Goal: Task Accomplishment & Management: Use online tool/utility

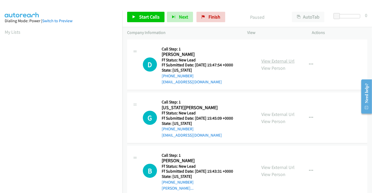
click at [272, 63] on link "View External Url" at bounding box center [277, 61] width 33 height 6
click at [271, 114] on link "View External Url" at bounding box center [277, 114] width 33 height 6
click at [276, 167] on link "View External Url" at bounding box center [277, 167] width 33 height 6
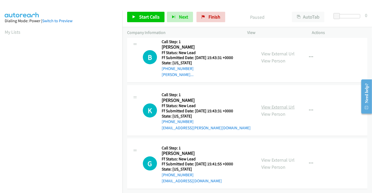
scroll to position [117, 0]
click at [277, 104] on link "View External Url" at bounding box center [277, 107] width 33 height 6
click at [274, 157] on link "View External Url" at bounding box center [277, 160] width 33 height 6
click at [145, 19] on span "Start Calls" at bounding box center [149, 17] width 20 height 6
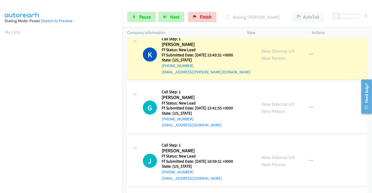
scroll to position [101, 0]
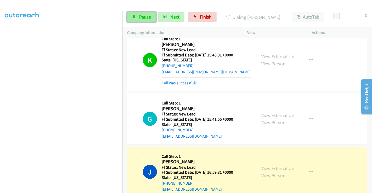
click at [136, 16] on link "Pause" at bounding box center [141, 17] width 29 height 10
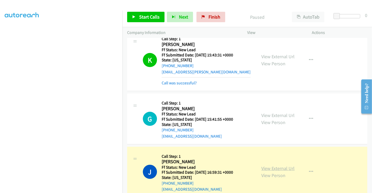
click at [272, 168] on link "View External Url" at bounding box center [277, 168] width 33 height 6
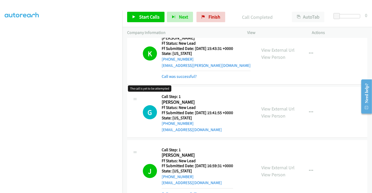
scroll to position [203, 0]
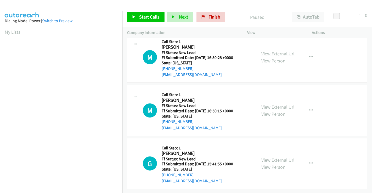
click at [278, 51] on link "View External Url" at bounding box center [277, 54] width 33 height 6
click at [276, 104] on link "View External Url" at bounding box center [277, 107] width 33 height 6
click at [148, 16] on span "Start Calls" at bounding box center [149, 17] width 20 height 6
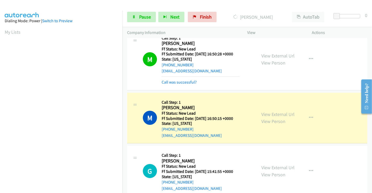
scroll to position [101, 0]
drag, startPoint x: 143, startPoint y: 17, endPoint x: 143, endPoint y: 20, distance: 2.9
click at [143, 17] on span "Pause" at bounding box center [145, 17] width 12 height 6
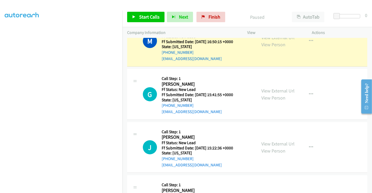
scroll to position [40, 0]
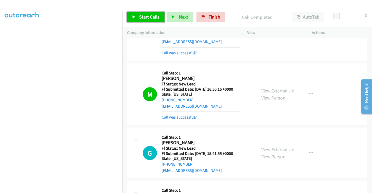
click at [149, 16] on span "Start Calls" at bounding box center [149, 17] width 20 height 6
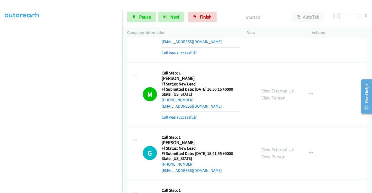
click at [173, 116] on link "Call was successful?" at bounding box center [179, 117] width 35 height 5
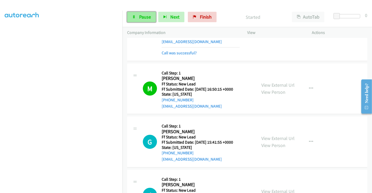
click at [145, 14] on span "Pause" at bounding box center [145, 17] width 12 height 6
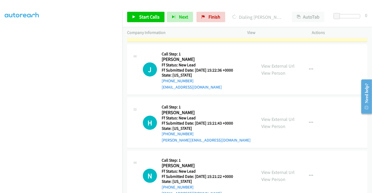
scroll to position [182, 0]
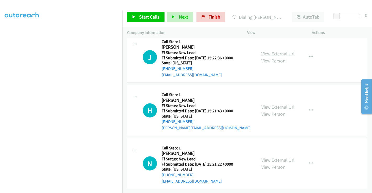
click at [273, 51] on link "View External Url" at bounding box center [277, 54] width 33 height 6
click at [271, 104] on link "View External Url" at bounding box center [277, 107] width 33 height 6
click at [271, 157] on link "View External Url" at bounding box center [277, 160] width 33 height 6
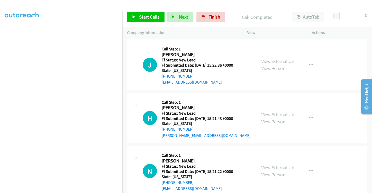
scroll to position [193, 0]
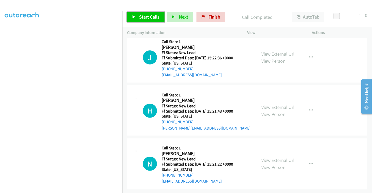
click at [146, 18] on span "Start Calls" at bounding box center [149, 17] width 20 height 6
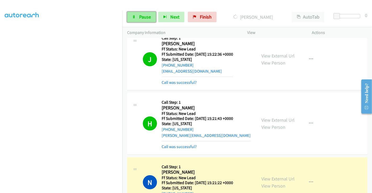
click at [140, 21] on link "Pause" at bounding box center [141, 17] width 29 height 10
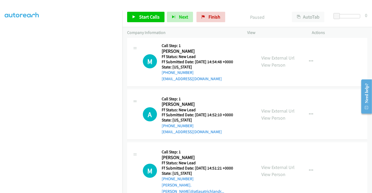
scroll to position [374, 0]
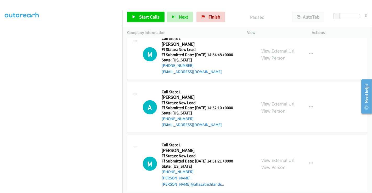
click at [277, 51] on link "View External Url" at bounding box center [277, 51] width 33 height 6
click at [274, 104] on link "View External Url" at bounding box center [277, 104] width 33 height 6
click at [274, 157] on link "View External Url" at bounding box center [277, 160] width 33 height 6
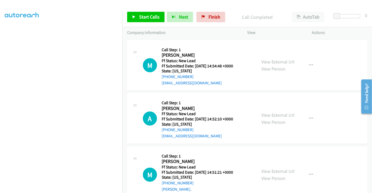
scroll to position [385, 0]
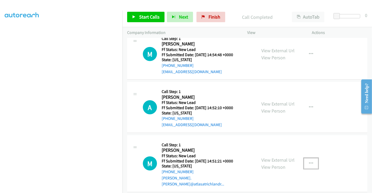
click at [305, 159] on button "button" at bounding box center [311, 163] width 14 height 10
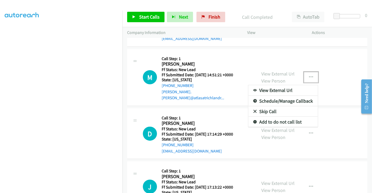
scroll to position [472, 0]
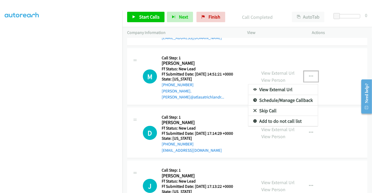
click at [268, 106] on link "Skip Call" at bounding box center [283, 111] width 70 height 10
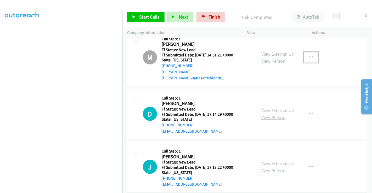
scroll to position [491, 0]
click at [277, 107] on link "View External Url" at bounding box center [277, 110] width 33 height 6
click at [277, 161] on link "View External Url" at bounding box center [277, 164] width 33 height 6
click at [148, 16] on span "Start Calls" at bounding box center [149, 17] width 20 height 6
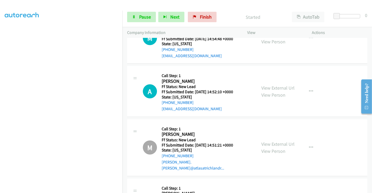
scroll to position [375, 0]
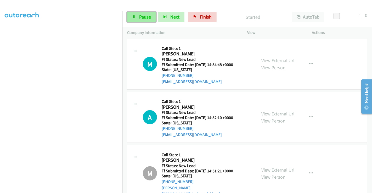
click at [143, 19] on span "Pause" at bounding box center [145, 17] width 12 height 6
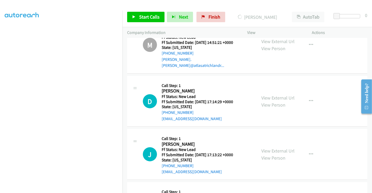
scroll to position [598, 0]
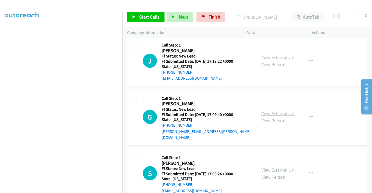
click at [273, 111] on link "View External Url" at bounding box center [277, 114] width 33 height 6
click at [271, 167] on link "View External Url" at bounding box center [277, 170] width 33 height 6
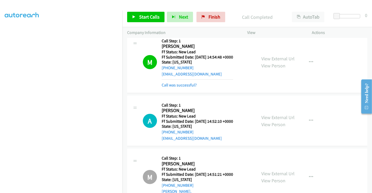
scroll to position [347, 0]
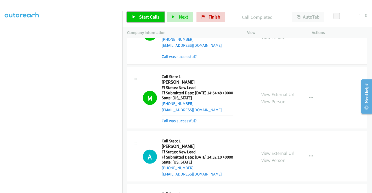
click at [144, 15] on span "Start Calls" at bounding box center [149, 17] width 20 height 6
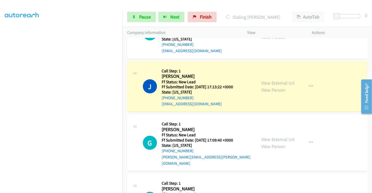
scroll to position [609, 0]
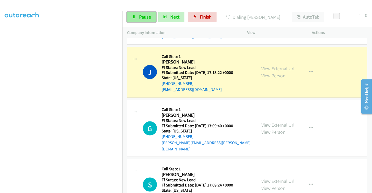
click at [140, 14] on span "Pause" at bounding box center [145, 17] width 12 height 6
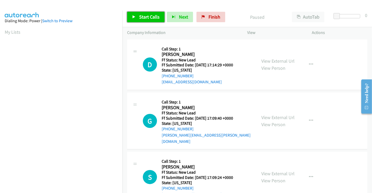
click at [144, 16] on span "Start Calls" at bounding box center [149, 17] width 20 height 6
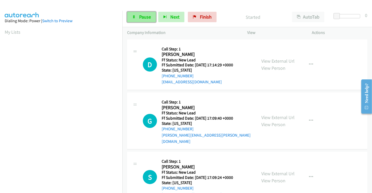
click at [140, 14] on span "Pause" at bounding box center [145, 17] width 12 height 6
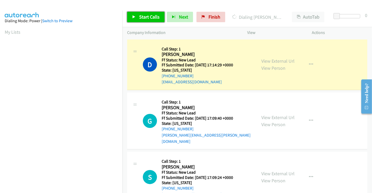
click at [150, 18] on span "Start Calls" at bounding box center [149, 17] width 20 height 6
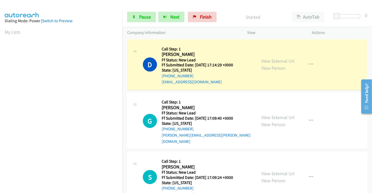
scroll to position [101, 0]
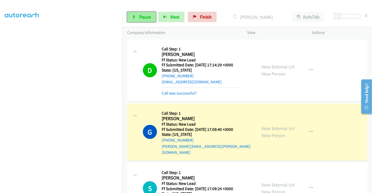
click at [144, 15] on span "Pause" at bounding box center [145, 17] width 12 height 6
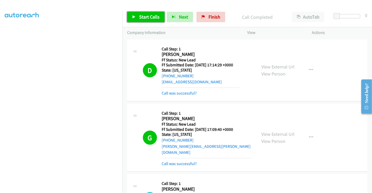
click at [140, 19] on span "Start Calls" at bounding box center [149, 17] width 20 height 6
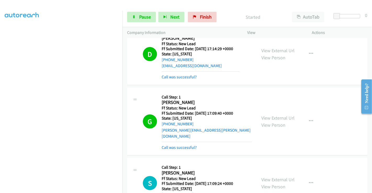
scroll to position [87, 0]
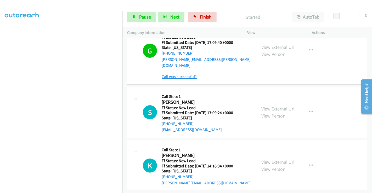
click at [187, 74] on link "Call was successful?" at bounding box center [179, 76] width 35 height 5
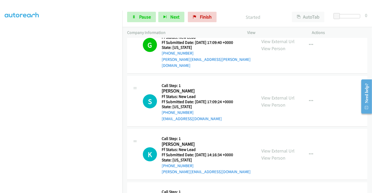
scroll to position [82, 0]
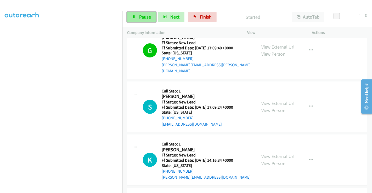
click at [138, 16] on link "Pause" at bounding box center [141, 17] width 29 height 10
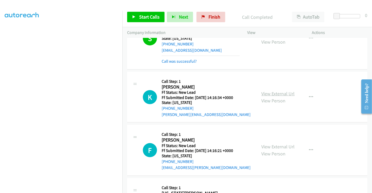
scroll to position [154, 0]
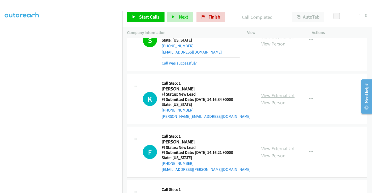
click at [278, 93] on link "View External Url" at bounding box center [277, 96] width 33 height 6
click at [279, 146] on link "View External Url" at bounding box center [277, 149] width 33 height 6
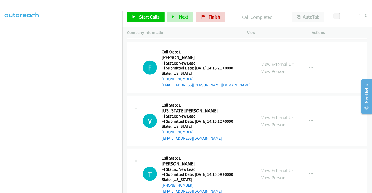
scroll to position [241, 0]
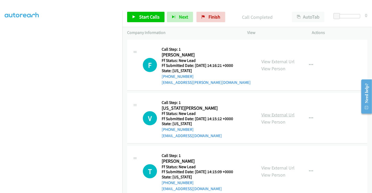
click at [272, 112] on link "View External Url" at bounding box center [277, 115] width 33 height 6
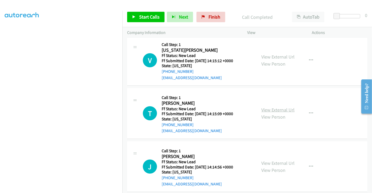
click at [272, 107] on link "View External Url" at bounding box center [277, 110] width 33 height 6
click at [279, 160] on link "View External Url" at bounding box center [277, 163] width 33 height 6
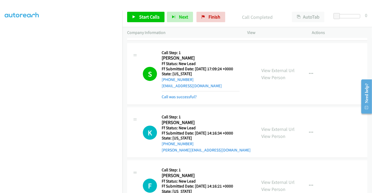
scroll to position [154, 0]
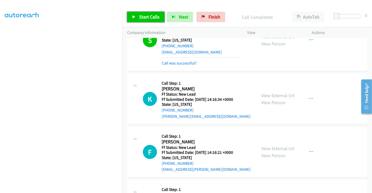
click at [146, 15] on span "Start Calls" at bounding box center [149, 17] width 20 height 6
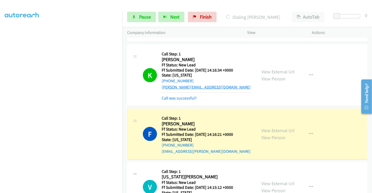
scroll to position [241, 0]
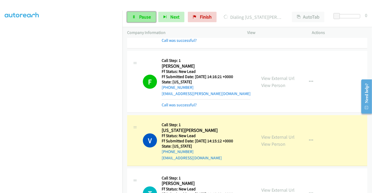
click at [143, 18] on span "Pause" at bounding box center [145, 17] width 12 height 6
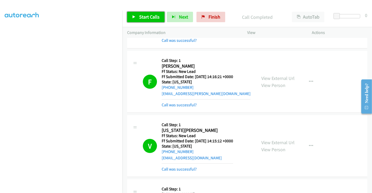
click at [150, 16] on span "Start Calls" at bounding box center [149, 17] width 20 height 6
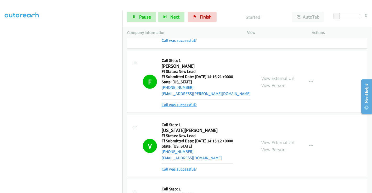
click at [188, 102] on link "Call was successful?" at bounding box center [179, 104] width 35 height 5
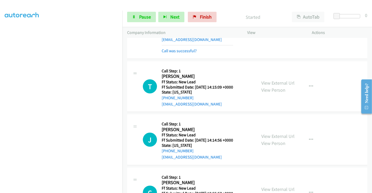
scroll to position [357, 0]
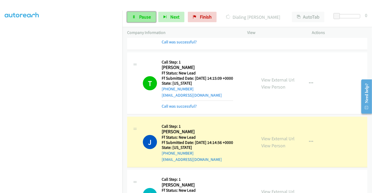
click at [146, 17] on span "Pause" at bounding box center [145, 17] width 12 height 6
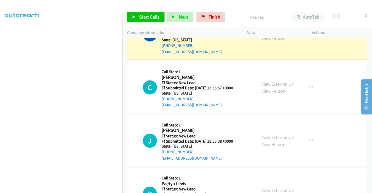
scroll to position [491, 0]
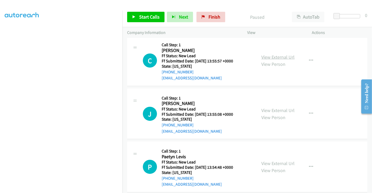
click at [272, 54] on link "View External Url" at bounding box center [277, 57] width 33 height 6
click at [271, 107] on link "View External Url" at bounding box center [277, 110] width 33 height 6
click at [268, 161] on link "View External Url" at bounding box center [277, 164] width 33 height 6
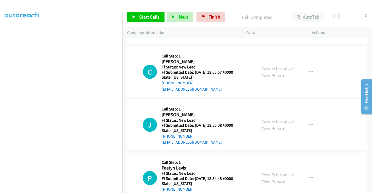
scroll to position [502, 0]
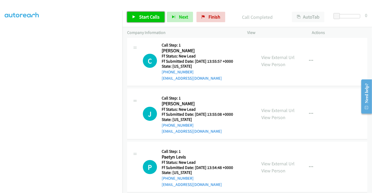
click at [154, 17] on span "Start Calls" at bounding box center [149, 17] width 20 height 6
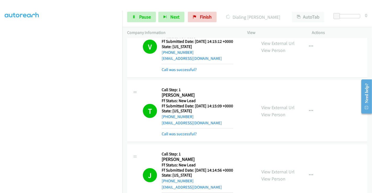
scroll to position [328, 0]
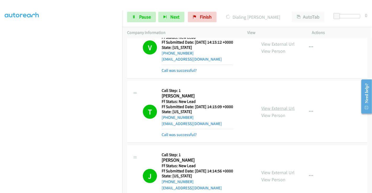
click at [277, 105] on link "View External Url" at bounding box center [277, 108] width 33 height 6
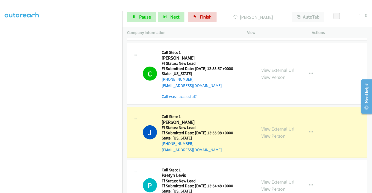
scroll to position [532, 0]
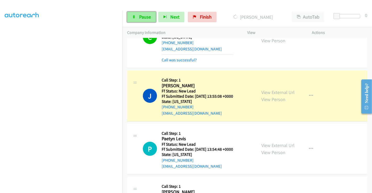
click at [144, 17] on span "Pause" at bounding box center [145, 17] width 12 height 6
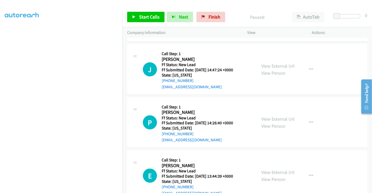
scroll to position [673, 0]
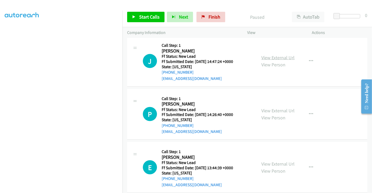
click at [262, 55] on link "View External Url" at bounding box center [277, 58] width 33 height 6
click at [272, 108] on link "View External Url" at bounding box center [277, 111] width 33 height 6
click at [266, 161] on link "View External Url" at bounding box center [277, 164] width 33 height 6
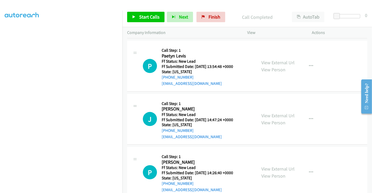
scroll to position [539, 0]
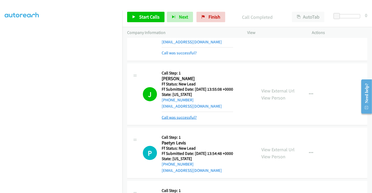
click at [185, 115] on link "Call was successful?" at bounding box center [179, 117] width 35 height 5
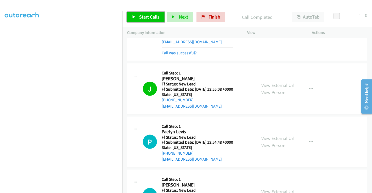
click at [144, 17] on span "Start Calls" at bounding box center [149, 17] width 20 height 6
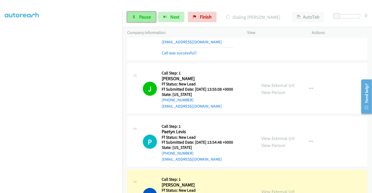
click at [143, 15] on span "Pause" at bounding box center [145, 17] width 12 height 6
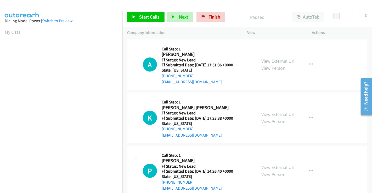
click at [272, 60] on link "View External Url" at bounding box center [277, 61] width 33 height 6
click at [268, 113] on link "View External Url" at bounding box center [277, 114] width 33 height 6
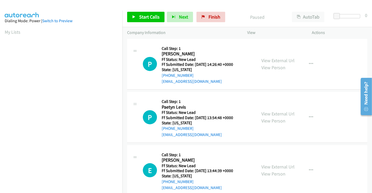
scroll to position [117, 0]
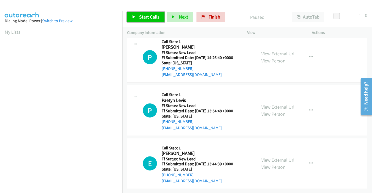
drag, startPoint x: 140, startPoint y: 15, endPoint x: 149, endPoint y: 21, distance: 11.3
click at [140, 15] on span "Start Calls" at bounding box center [149, 17] width 20 height 6
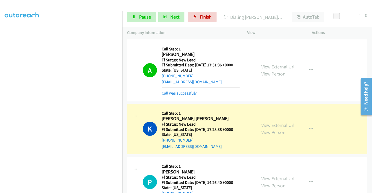
scroll to position [58, 0]
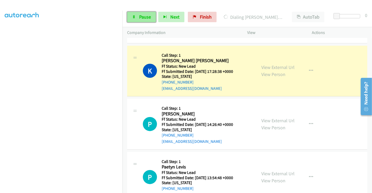
click at [136, 14] on link "Pause" at bounding box center [141, 17] width 29 height 10
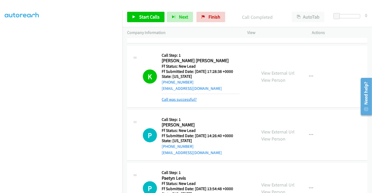
click at [177, 99] on link "Call was successful?" at bounding box center [179, 99] width 35 height 5
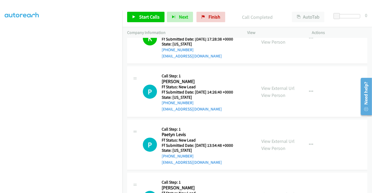
scroll to position [116, 0]
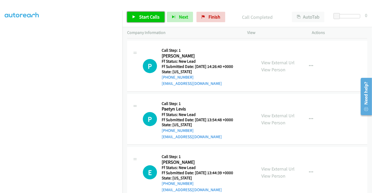
click at [145, 16] on span "Start Calls" at bounding box center [149, 17] width 20 height 6
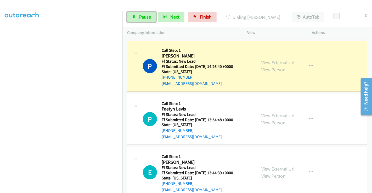
click at [142, 17] on span "Pause" at bounding box center [145, 17] width 12 height 6
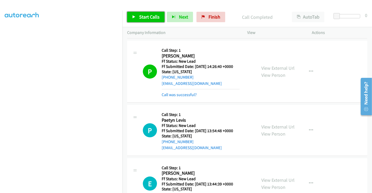
click at [143, 15] on span "Start Calls" at bounding box center [149, 17] width 20 height 6
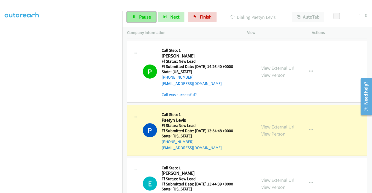
click at [142, 17] on span "Pause" at bounding box center [145, 17] width 12 height 6
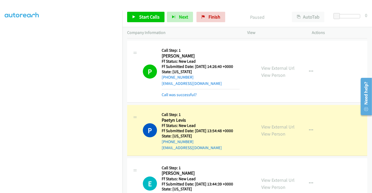
scroll to position [140, 0]
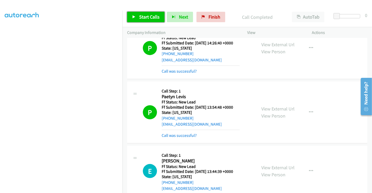
click at [138, 19] on link "Start Calls" at bounding box center [145, 17] width 37 height 10
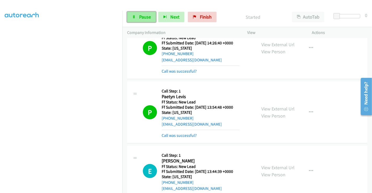
click at [141, 16] on span "Pause" at bounding box center [145, 17] width 12 height 6
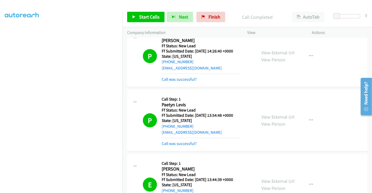
scroll to position [185, 0]
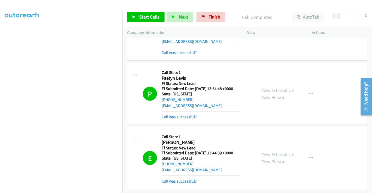
click at [181, 179] on link "Call was successful?" at bounding box center [179, 181] width 35 height 5
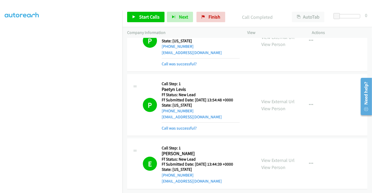
scroll to position [174, 0]
drag, startPoint x: 212, startPoint y: 12, endPoint x: 212, endPoint y: 36, distance: 24.1
click at [212, 12] on link "Finish" at bounding box center [210, 17] width 29 height 10
